Goal: Information Seeking & Learning: Learn about a topic

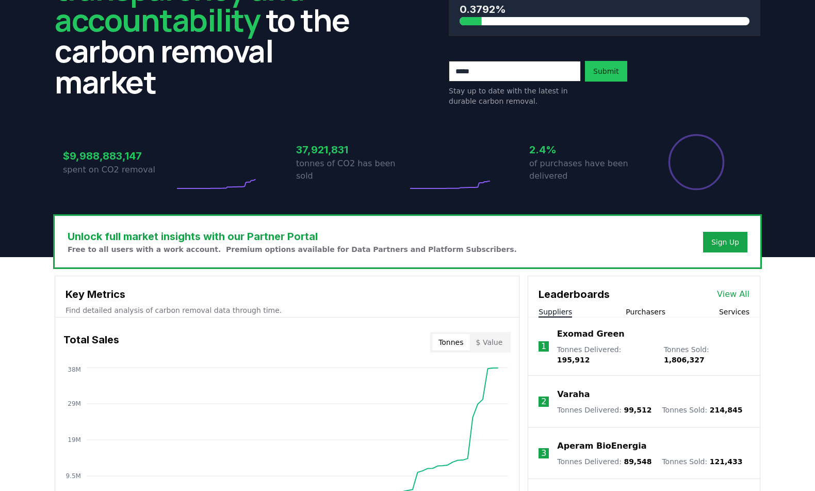
scroll to position [103, 0]
click at [734, 291] on link "View All" at bounding box center [733, 294] width 33 height 12
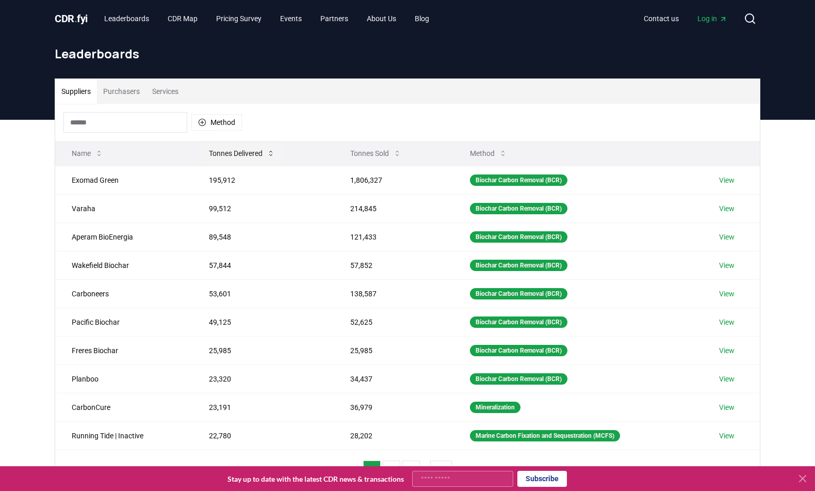
click at [242, 153] on button "Tonnes Delivered" at bounding box center [242, 153] width 83 height 21
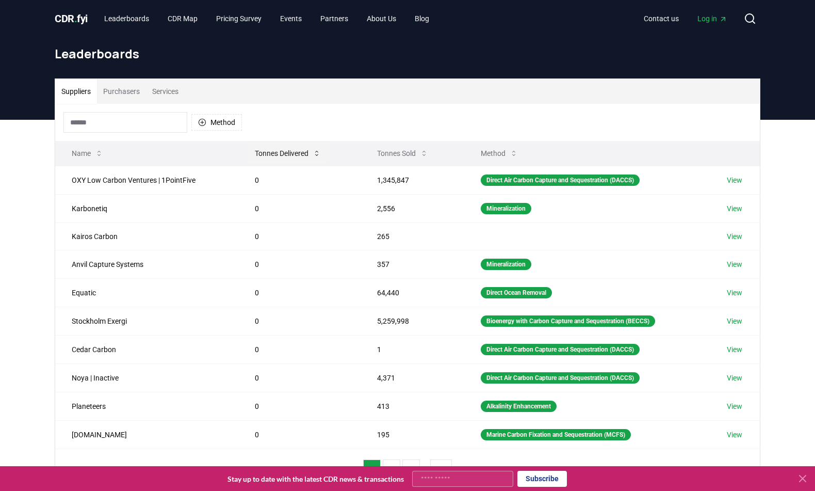
click at [280, 154] on button "Tonnes Delivered" at bounding box center [288, 153] width 83 height 21
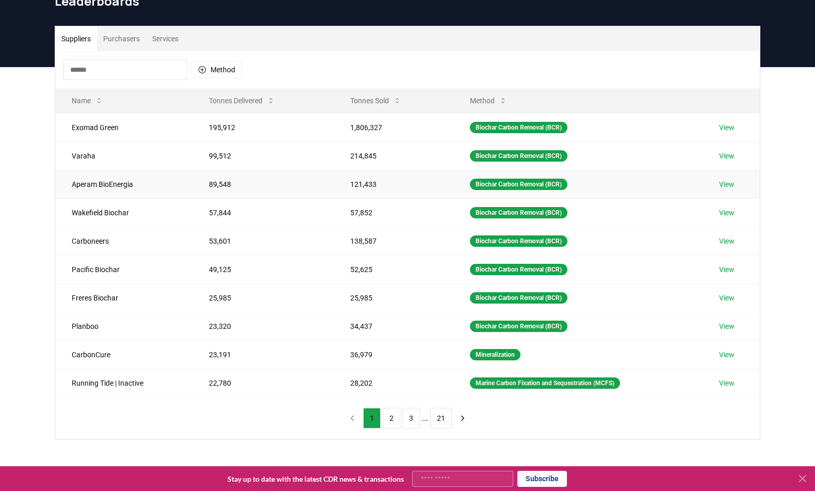
scroll to position [52, 0]
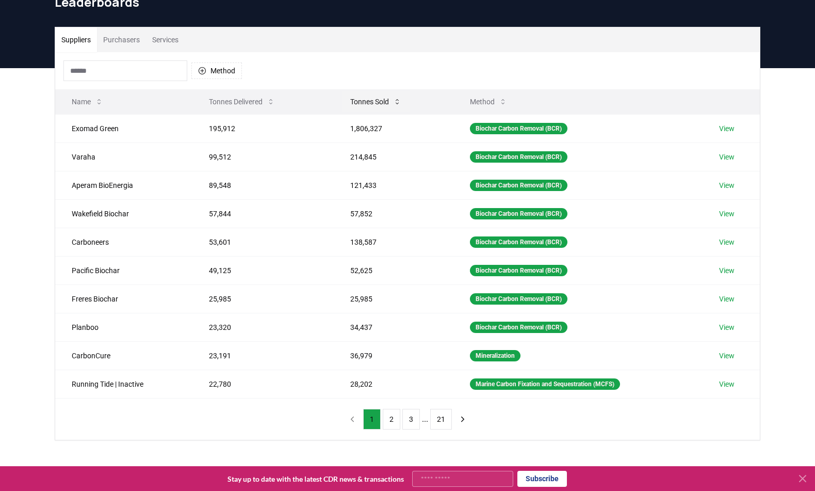
click at [369, 98] on button "Tonnes Sold" at bounding box center [376, 101] width 68 height 21
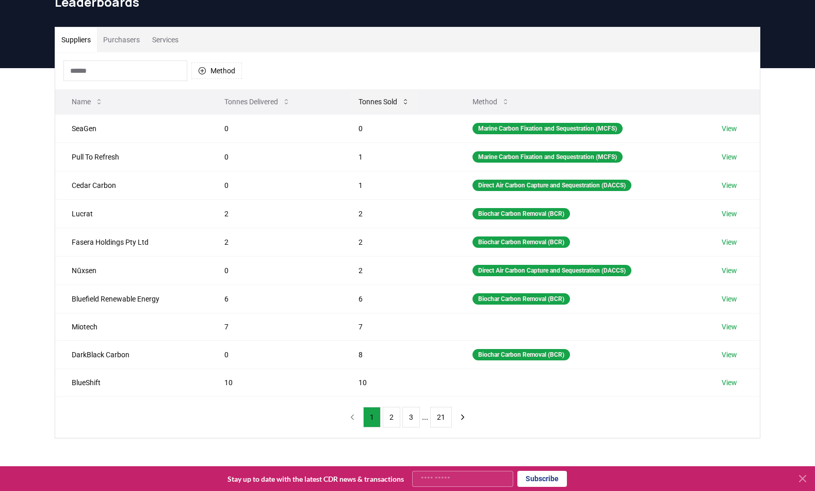
click at [370, 102] on button "Tonnes Sold" at bounding box center [384, 101] width 68 height 21
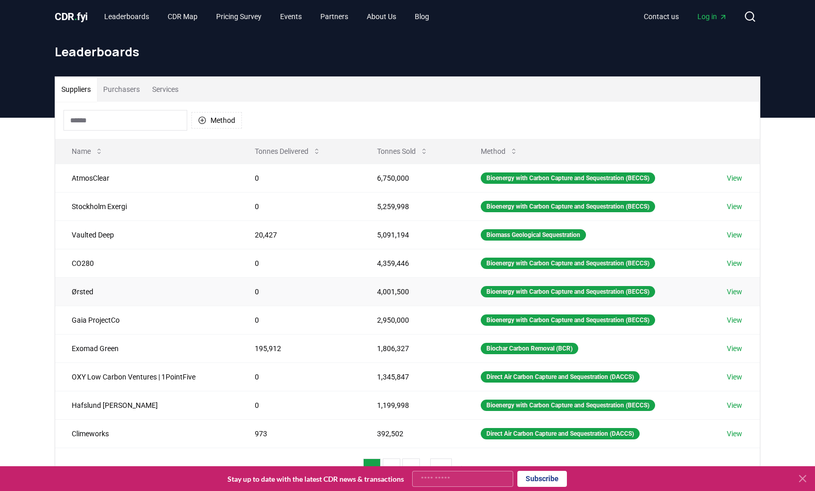
scroll to position [0, 0]
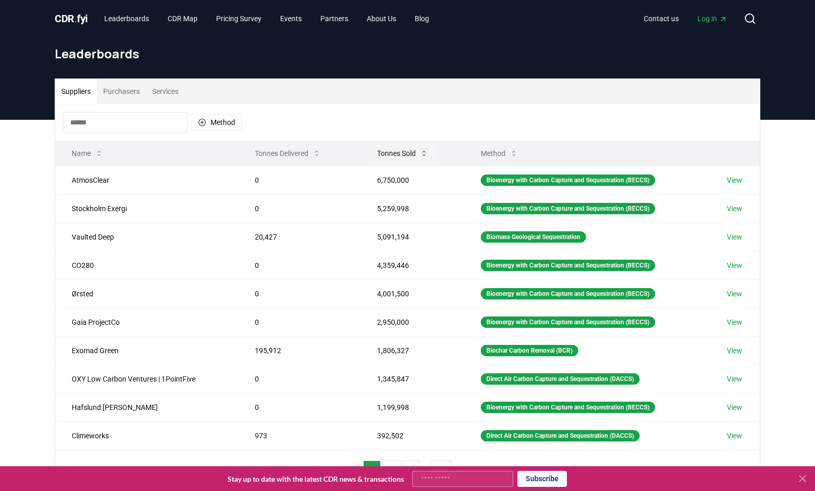
click at [398, 153] on button "Tonnes Sold" at bounding box center [403, 153] width 68 height 21
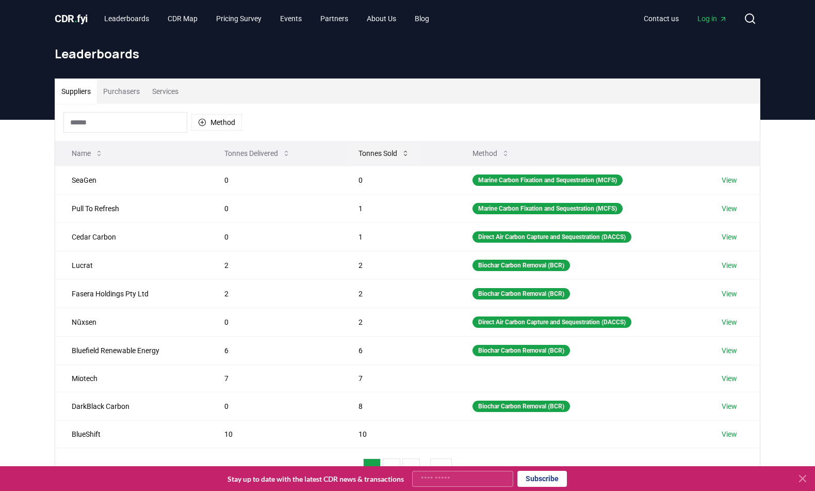
click at [377, 154] on button "Tonnes Sold" at bounding box center [384, 153] width 68 height 21
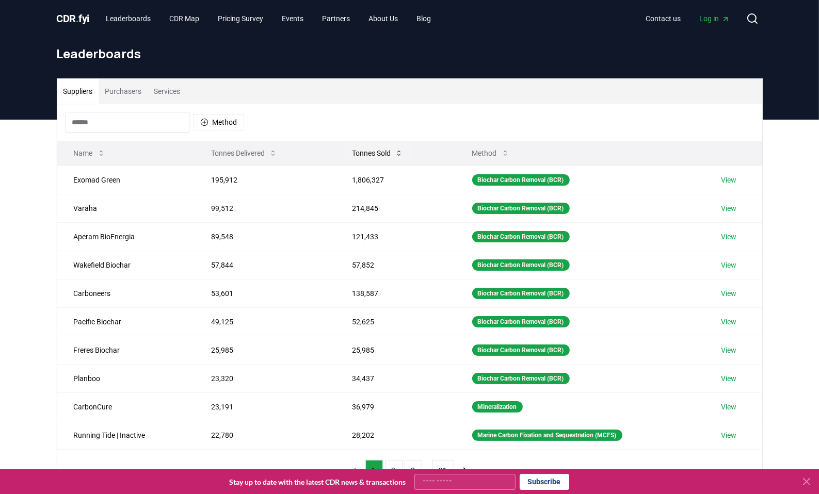
click at [368, 153] on button "Tonnes Sold" at bounding box center [378, 153] width 68 height 21
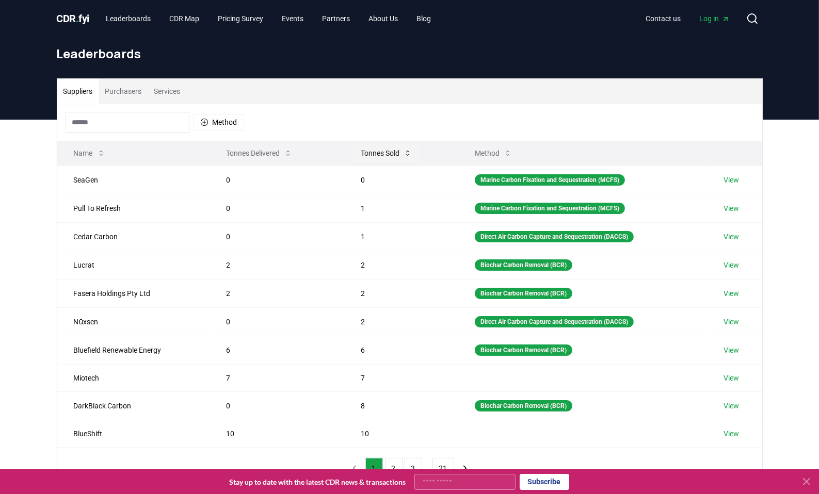
click at [368, 152] on button "Tonnes Sold" at bounding box center [386, 153] width 68 height 21
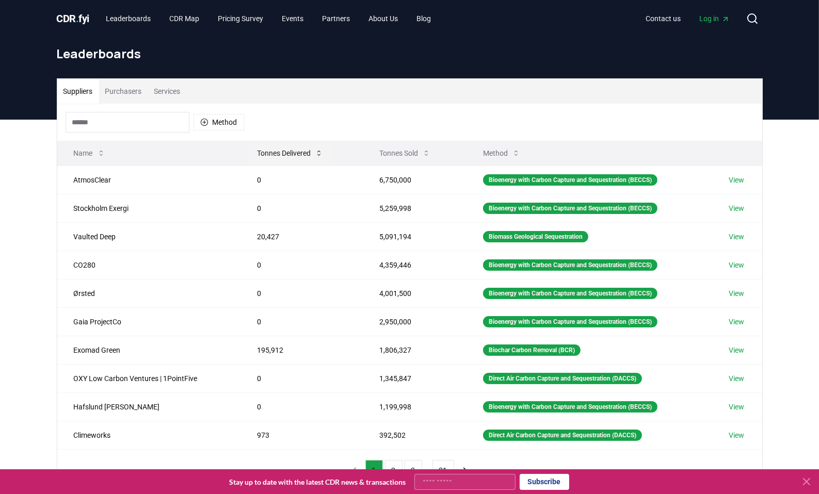
click at [278, 150] on button "Tonnes Delivered" at bounding box center [290, 153] width 83 height 21
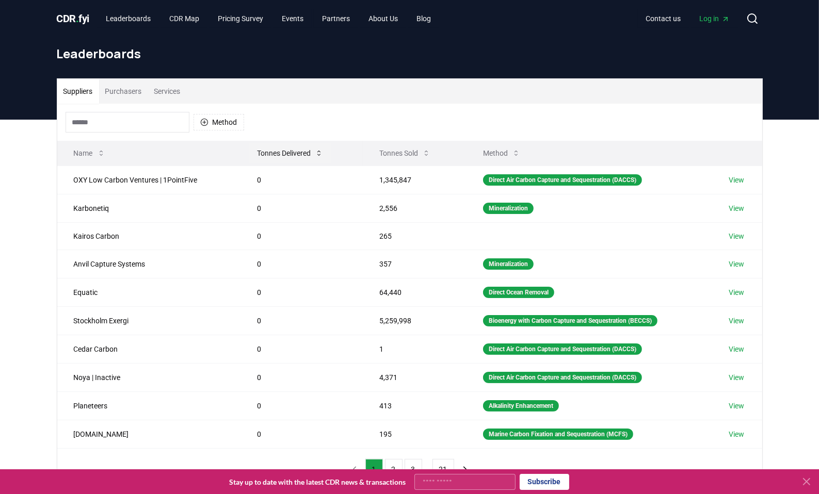
click at [277, 151] on button "Tonnes Delivered" at bounding box center [290, 153] width 83 height 21
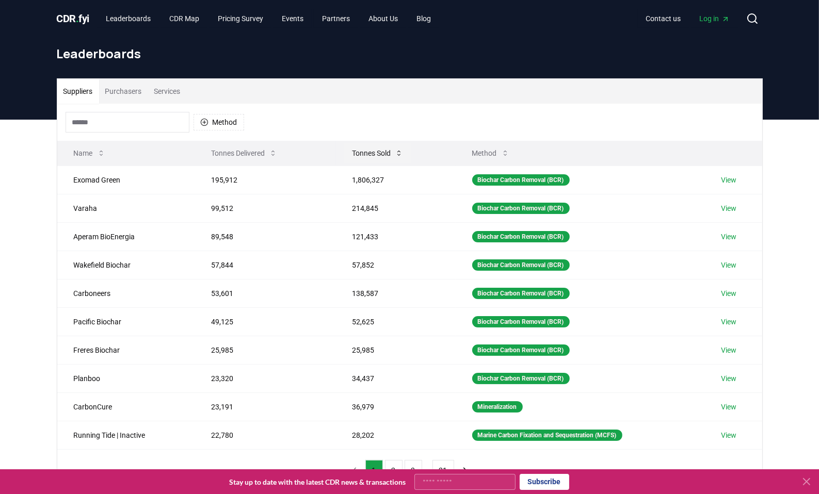
click at [369, 151] on button "Tonnes Sold" at bounding box center [378, 153] width 68 height 21
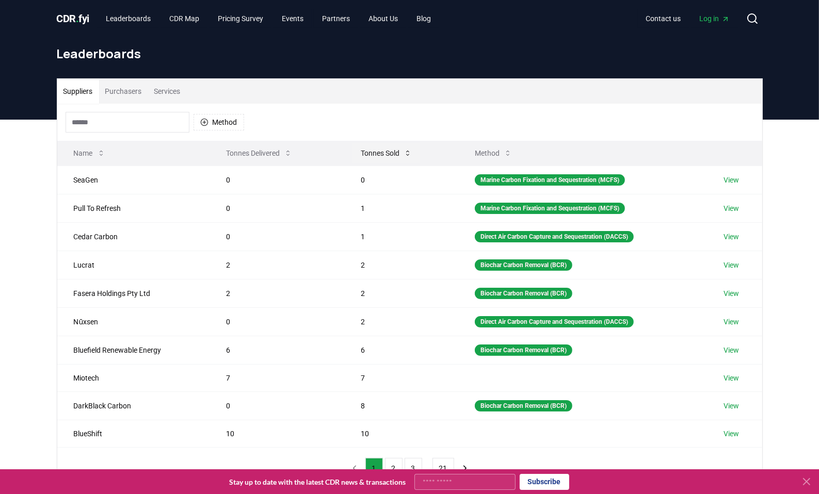
click at [371, 152] on button "Tonnes Sold" at bounding box center [386, 153] width 68 height 21
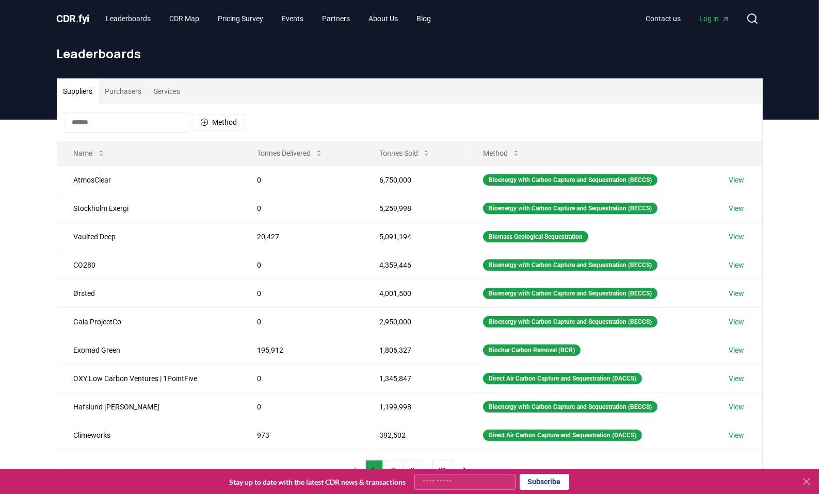
click at [716, 17] on span "Log in" at bounding box center [715, 18] width 30 height 10
click at [132, 15] on link "Leaderboards" at bounding box center [128, 18] width 61 height 19
click at [128, 20] on link "Leaderboards" at bounding box center [128, 18] width 61 height 19
click at [81, 89] on button "Suppliers" at bounding box center [78, 91] width 42 height 25
click at [87, 17] on span "CDR . fyi" at bounding box center [73, 18] width 33 height 12
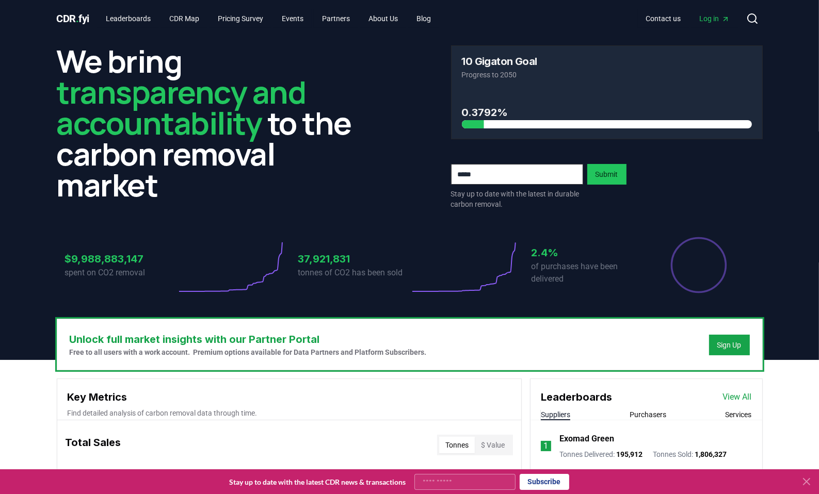
scroll to position [206, 0]
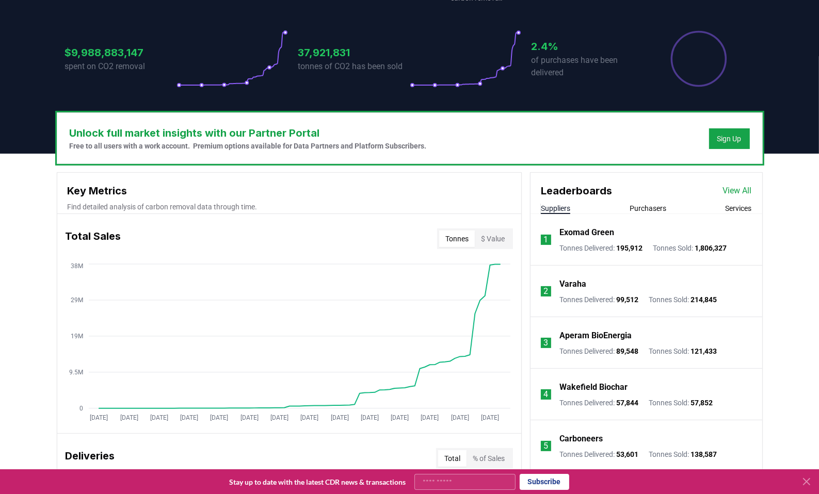
click at [739, 189] on link "View All" at bounding box center [737, 191] width 29 height 12
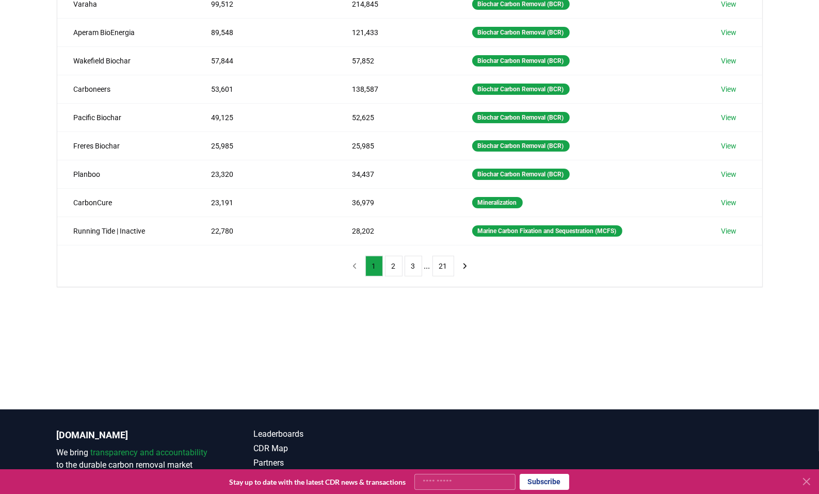
scroll to position [206, 0]
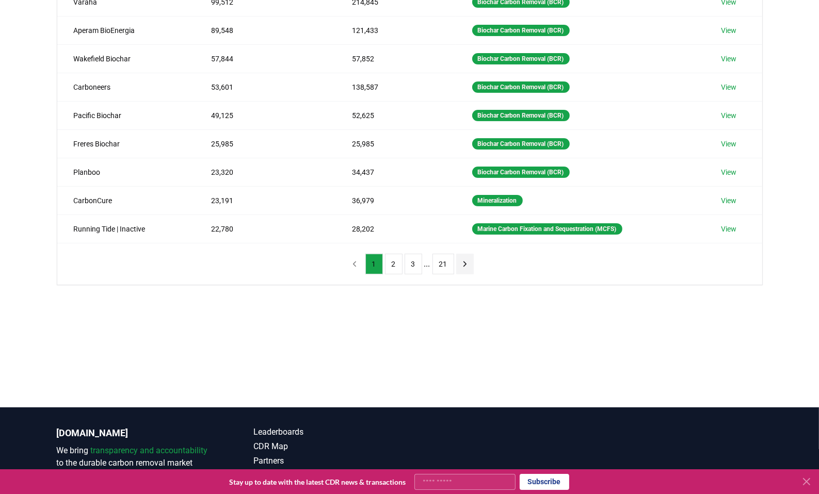
click at [464, 262] on icon "next page" at bounding box center [464, 264] width 9 height 9
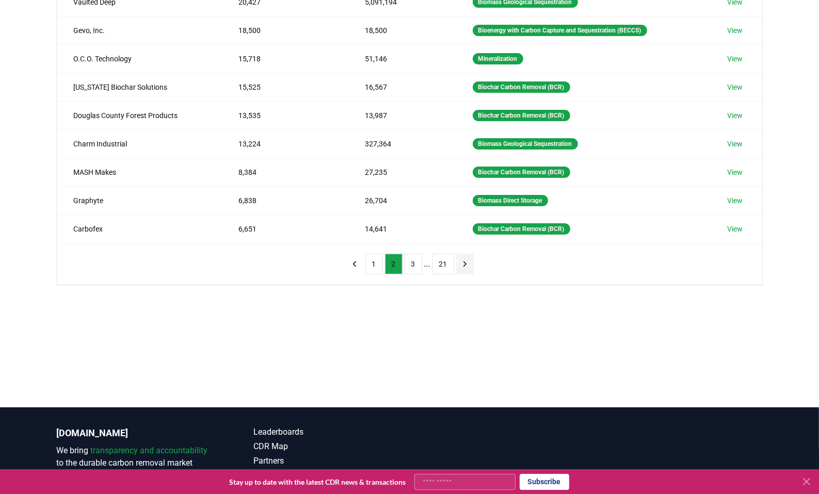
click at [464, 261] on icon "next page" at bounding box center [464, 264] width 9 height 9
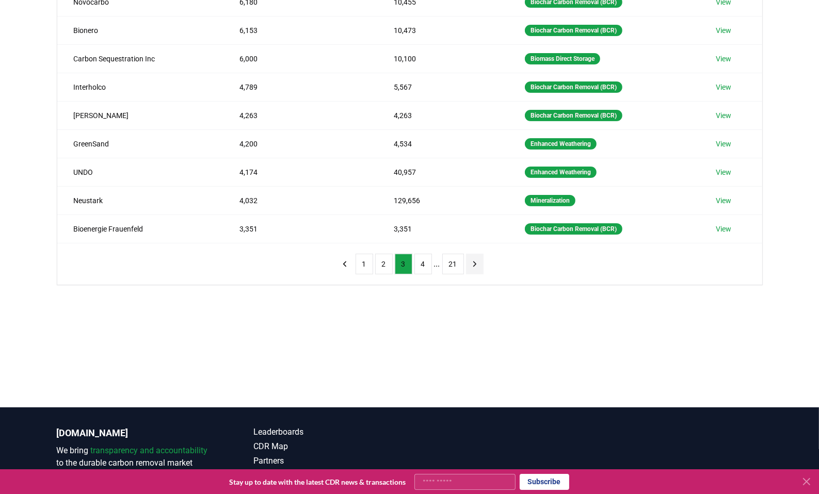
click at [479, 261] on button "next page" at bounding box center [475, 264] width 18 height 21
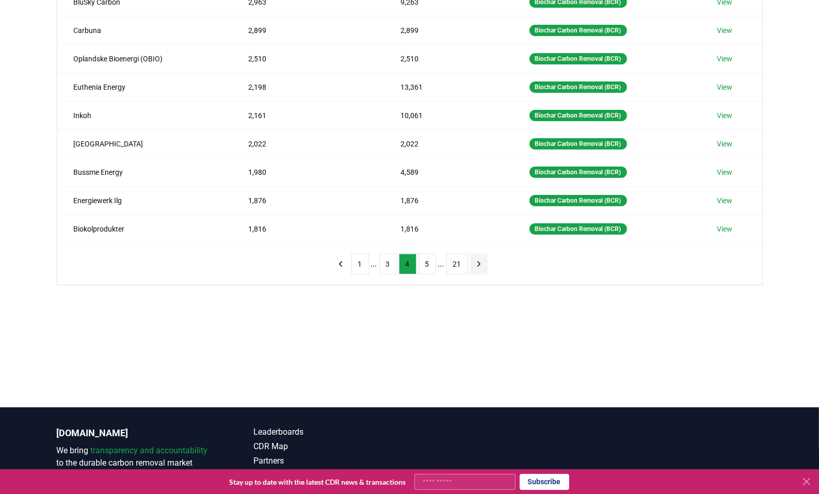
click at [478, 261] on icon "next page" at bounding box center [478, 264] width 9 height 9
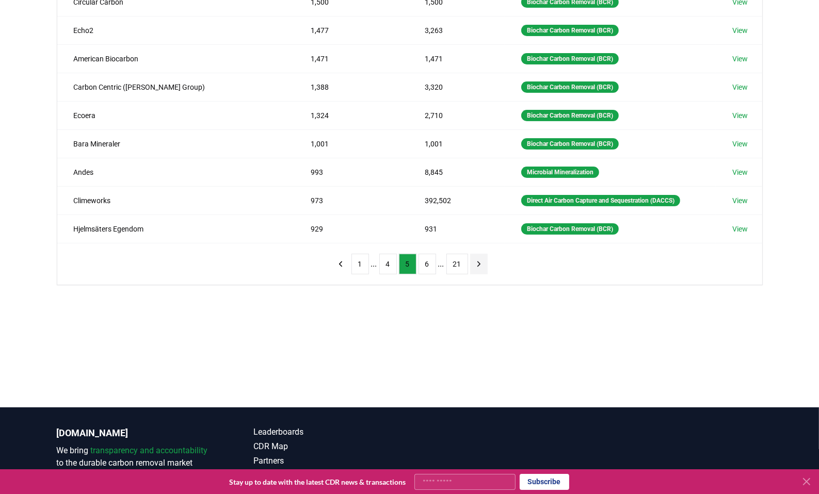
click at [478, 261] on icon "next page" at bounding box center [478, 264] width 9 height 9
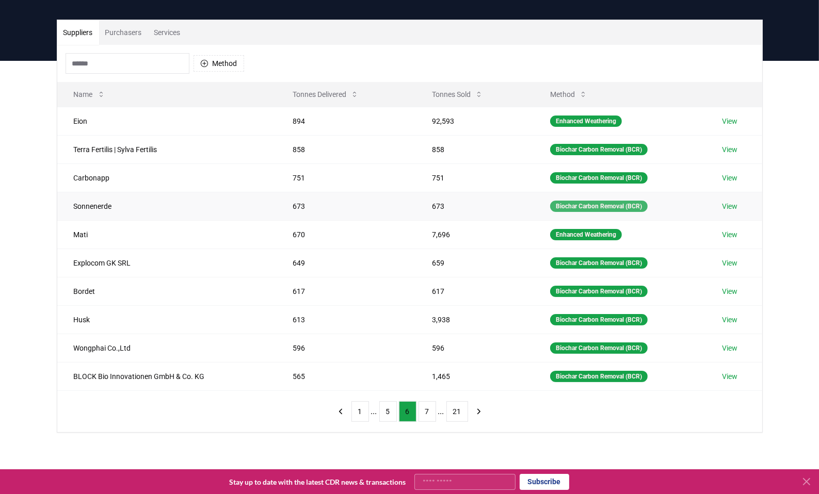
scroll to position [0, 0]
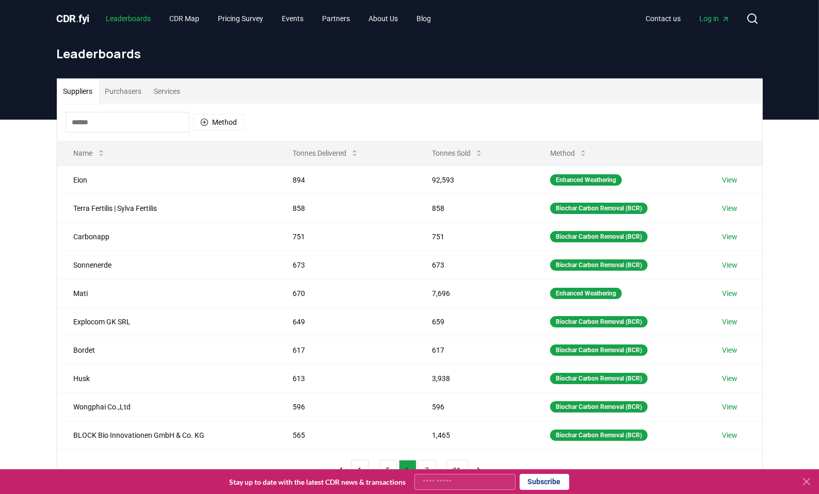
click at [140, 13] on link "Leaderboards" at bounding box center [128, 18] width 61 height 19
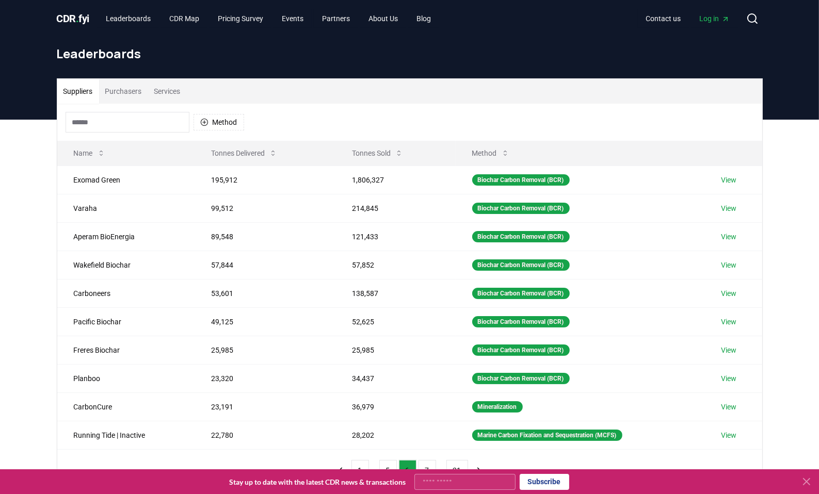
click at [806, 480] on icon at bounding box center [806, 482] width 12 height 12
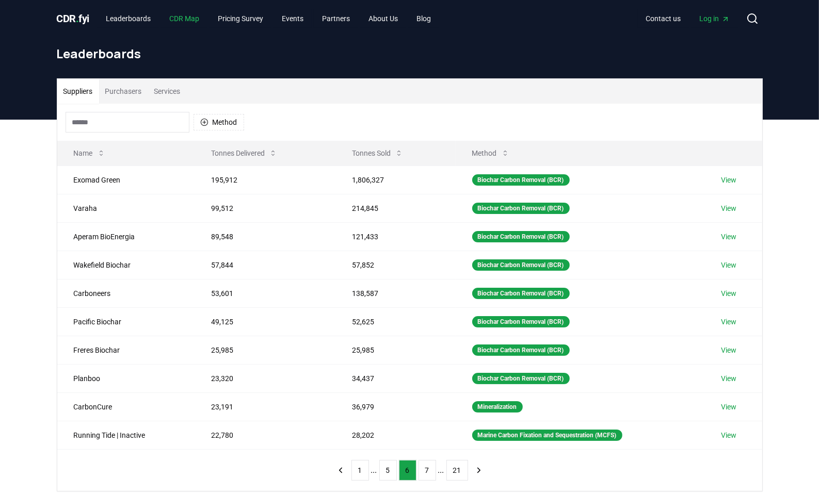
click at [186, 19] on link "CDR Map" at bounding box center [184, 18] width 46 height 19
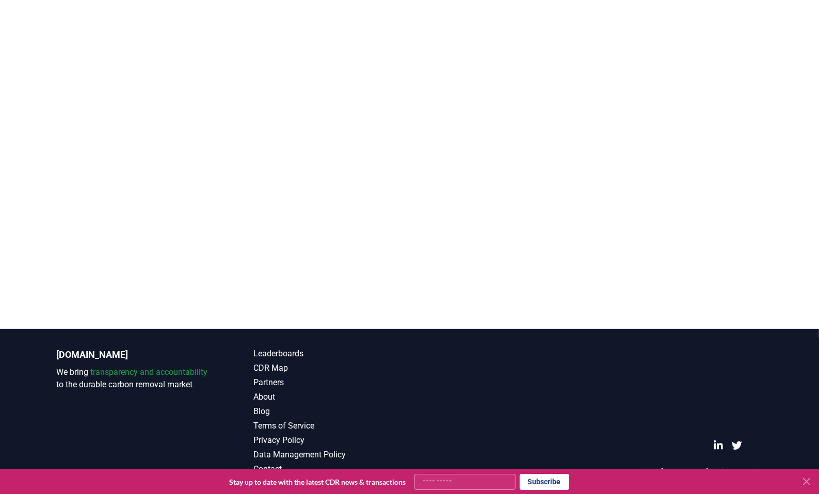
scroll to position [215, 0]
